Goal: Information Seeking & Learning: Check status

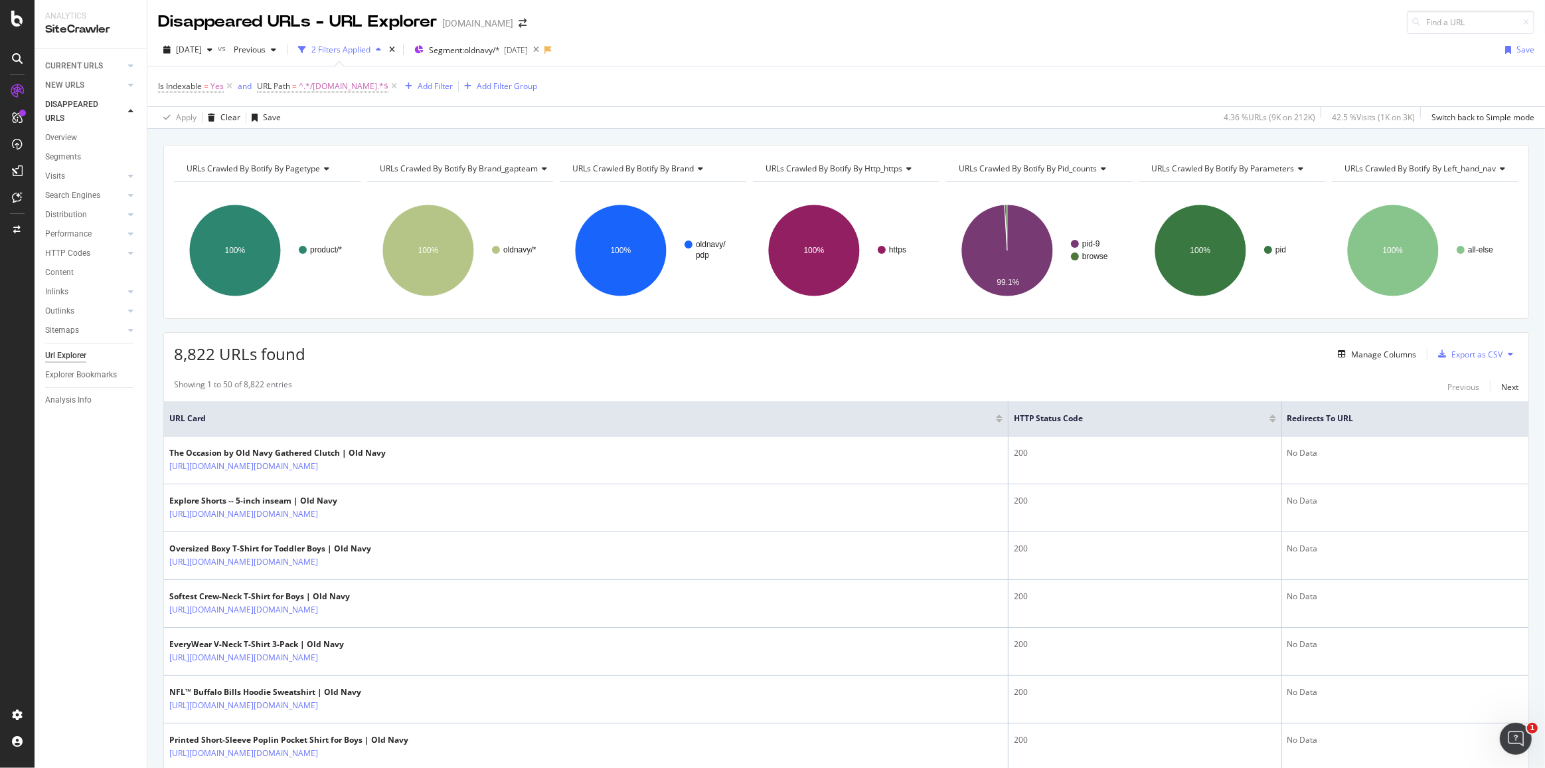
scroll to position [88, 0]
